Goal: Check status: Check status

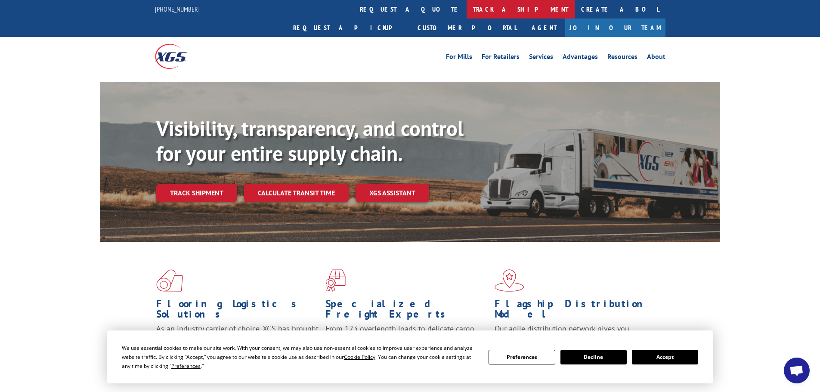
click at [467, 9] on link "track a shipment" at bounding box center [521, 9] width 108 height 19
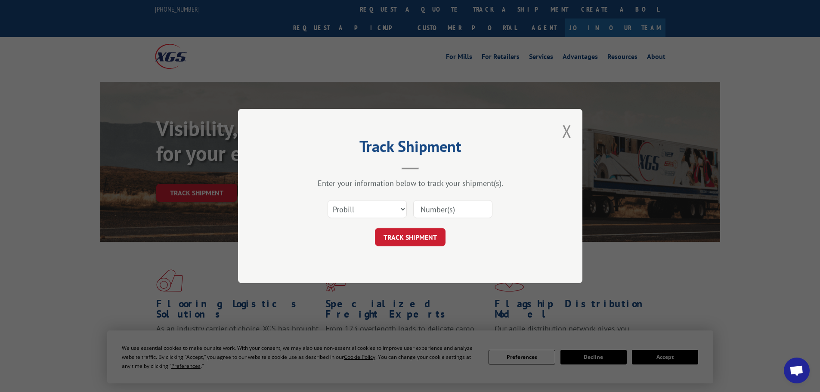
click at [445, 207] on input at bounding box center [452, 209] width 79 height 18
paste input "17607795"
type input "17607795"
click at [430, 236] on button "TRACK SHIPMENT" at bounding box center [410, 237] width 71 height 18
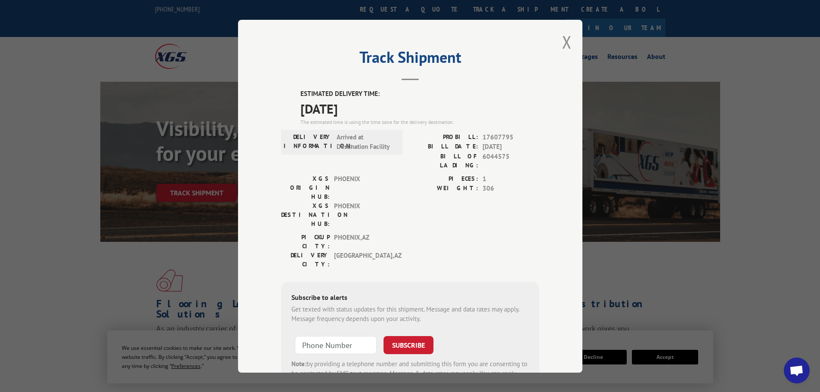
drag, startPoint x: 376, startPoint y: 109, endPoint x: 291, endPoint y: 93, distance: 86.4
click at [291, 93] on div "ESTIMATED DELIVERY TIME: [DATE] The estimated time is using the time zone for t…" at bounding box center [410, 243] width 258 height 309
copy div "ESTIMATED DELIVERY TIME: [DATE]"
click at [566, 41] on button "Close modal" at bounding box center [566, 42] width 9 height 23
